Goal: Check status: Check status

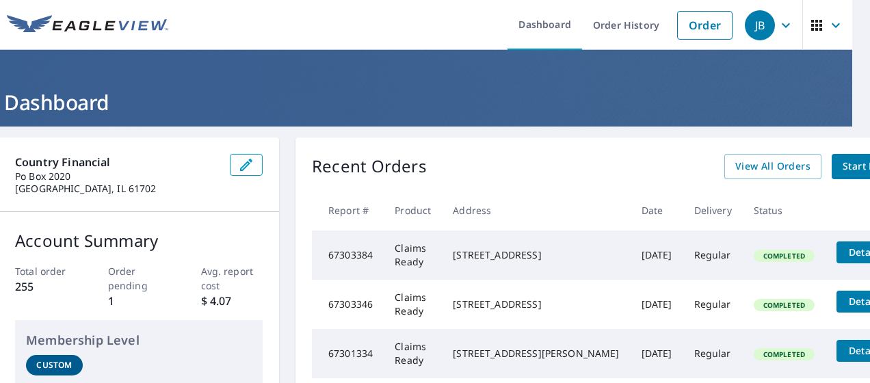
scroll to position [0, 49]
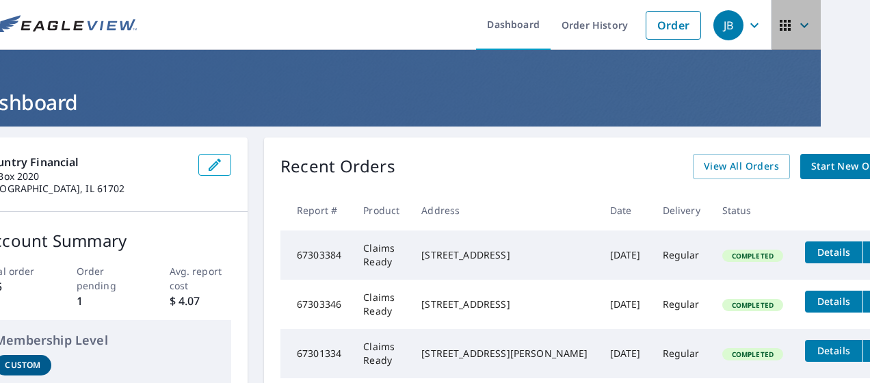
click at [800, 25] on icon "button" at bounding box center [804, 25] width 8 height 5
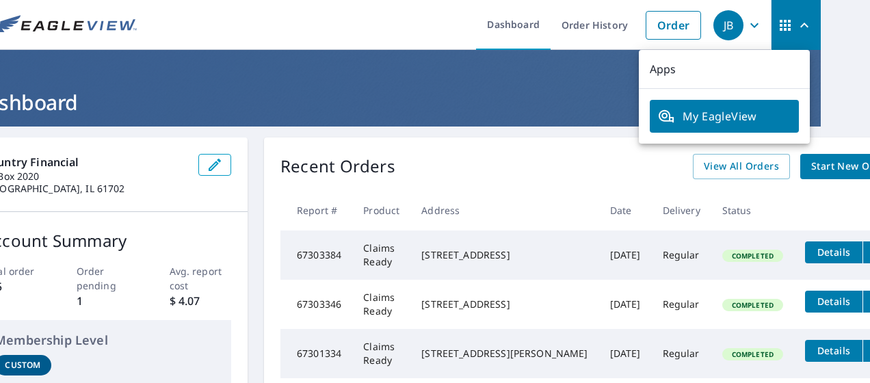
click at [827, 31] on div "Dashboard Order History Order JB Apps My EagleView Dashboard Country Financial …" at bounding box center [435, 191] width 870 height 383
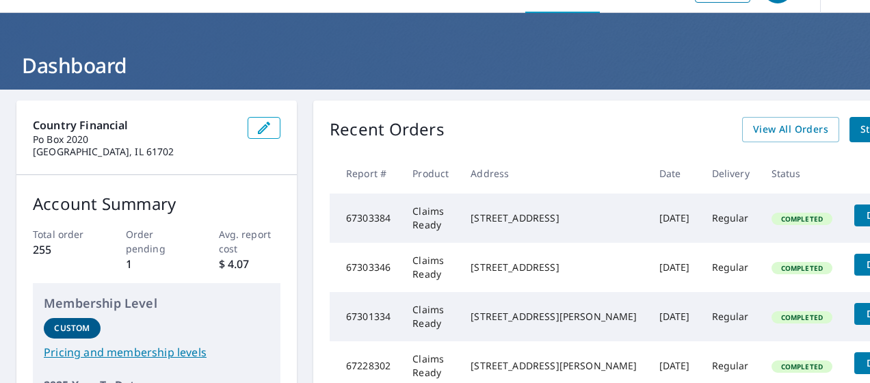
scroll to position [0, 0]
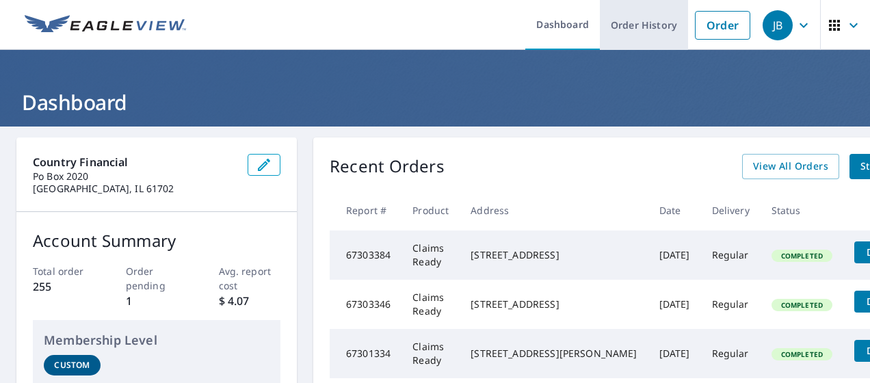
click at [617, 22] on link "Order History" at bounding box center [644, 25] width 88 height 50
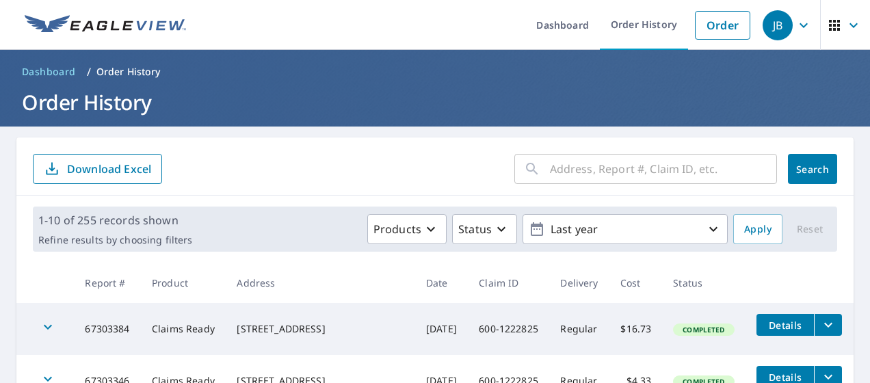
click at [617, 167] on input "text" at bounding box center [663, 169] width 227 height 38
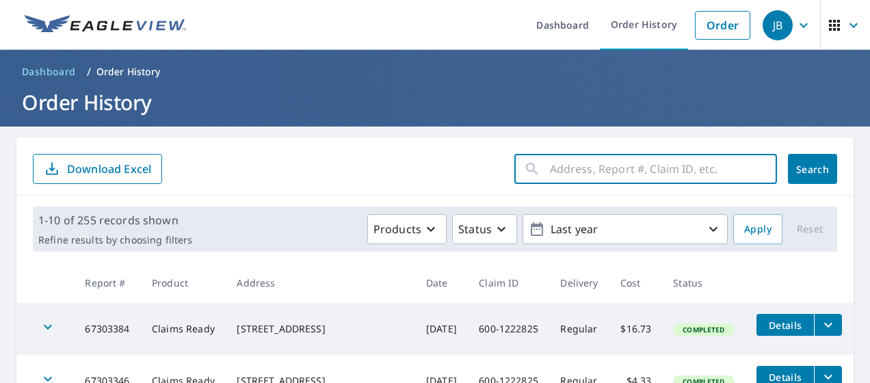
click at [550, 182] on input "text" at bounding box center [663, 169] width 227 height 38
paste input "600-1208510"
type input "600-1208510"
click at [799, 172] on span "Search" at bounding box center [812, 169] width 27 height 13
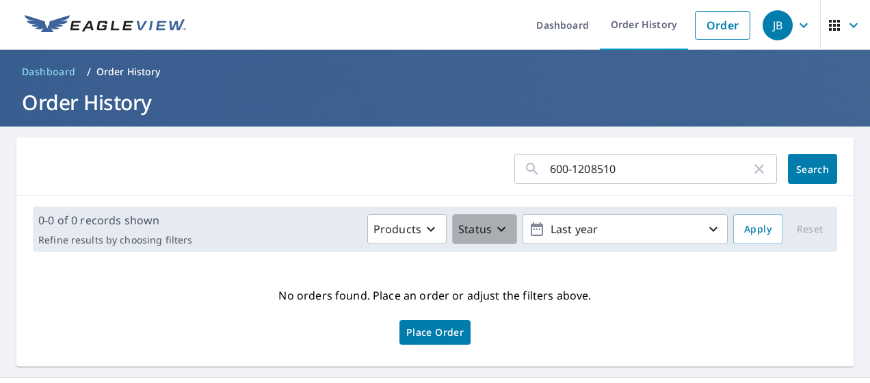
click at [497, 230] on icon "button" at bounding box center [501, 229] width 8 height 5
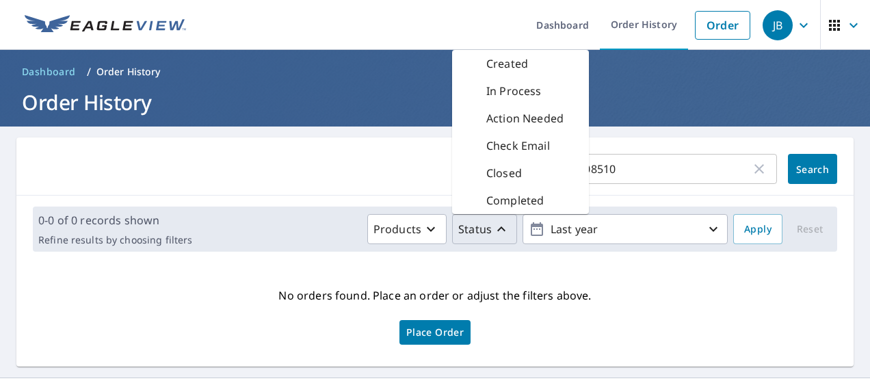
click at [606, 271] on div "600-1208510 ​ Search 0-0 of 0 records shown Refine results by choosing filters …" at bounding box center [434, 251] width 837 height 229
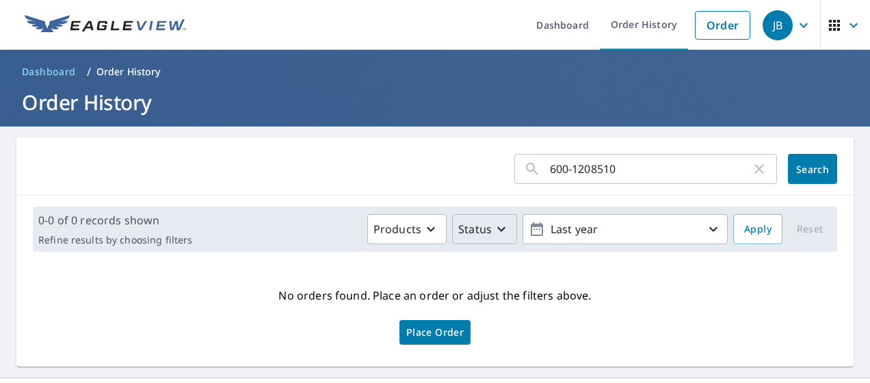
click at [498, 232] on icon "button" at bounding box center [501, 229] width 16 height 16
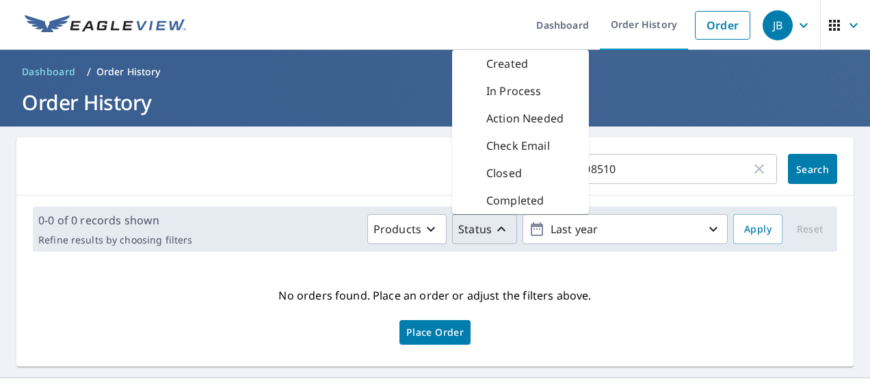
click at [508, 263] on div "600-1208510 ​ Search 0-0 of 0 records shown Refine results by choosing filters …" at bounding box center [434, 251] width 837 height 229
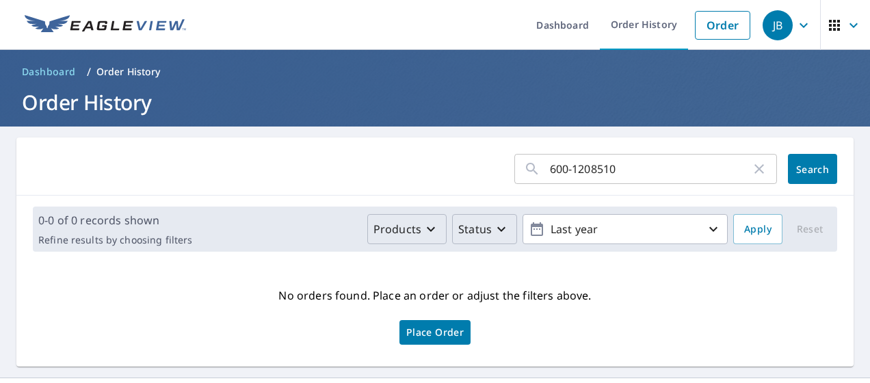
click at [429, 221] on icon "button" at bounding box center [431, 229] width 16 height 16
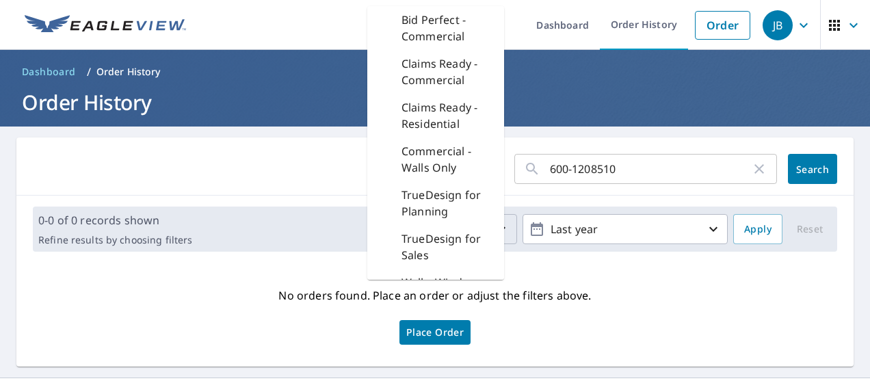
scroll to position [33, 0]
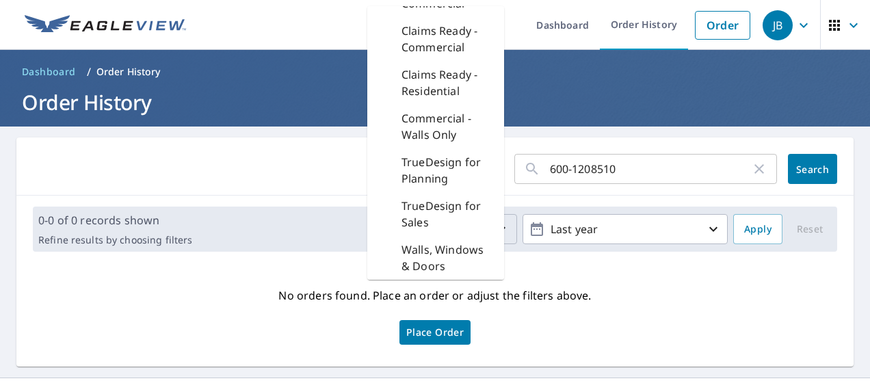
click at [613, 286] on div "No orders found. Place an order or adjust the filters above. Place Order" at bounding box center [434, 314] width 815 height 82
